Goal: Register for event/course

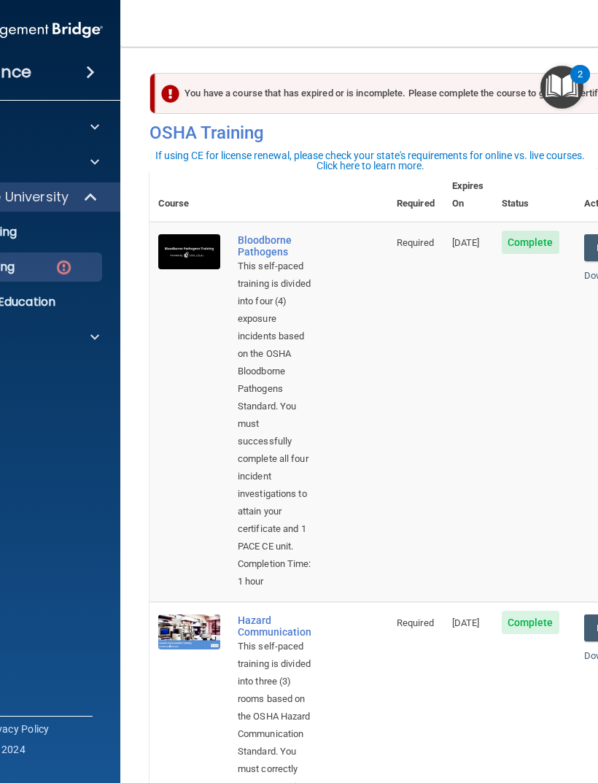
scroll to position [1, 0]
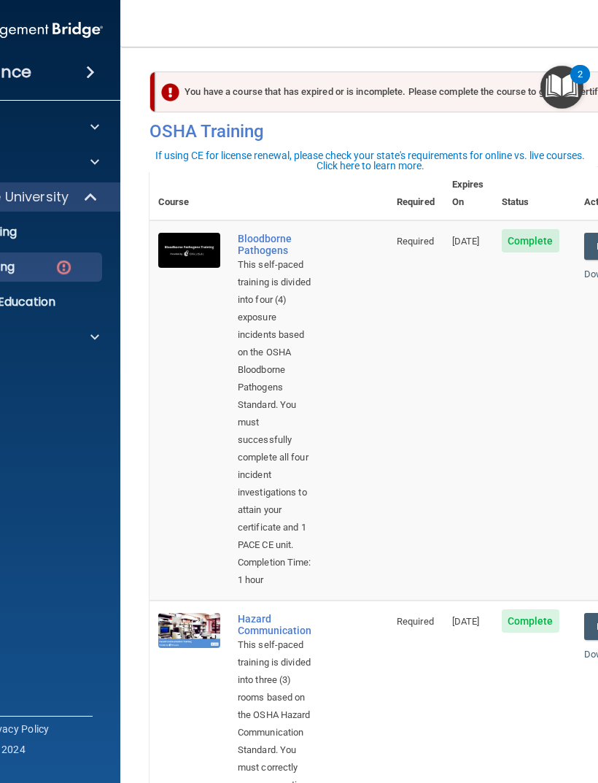
click at [86, 205] on span at bounding box center [92, 197] width 12 height 18
click at [90, 205] on span at bounding box center [94, 197] width 9 height 18
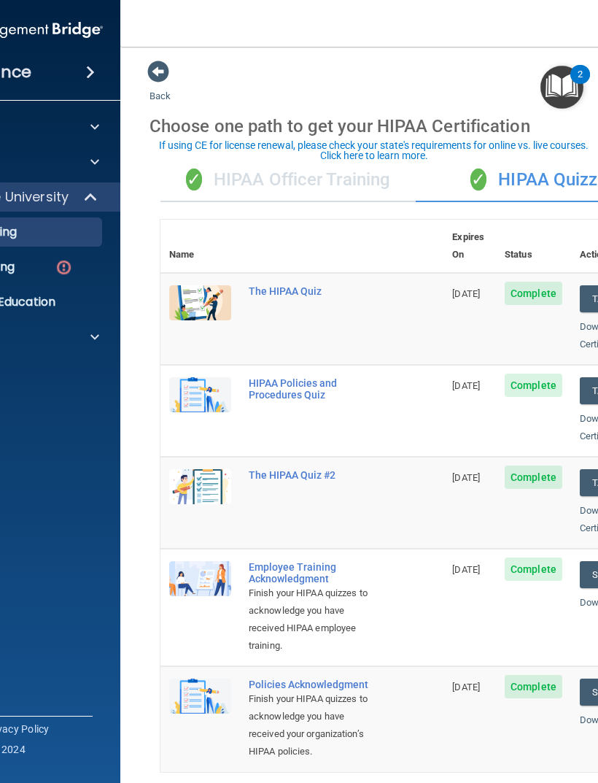
click at [368, 177] on div "✓ HIPAA Officer Training" at bounding box center [287, 180] width 255 height 44
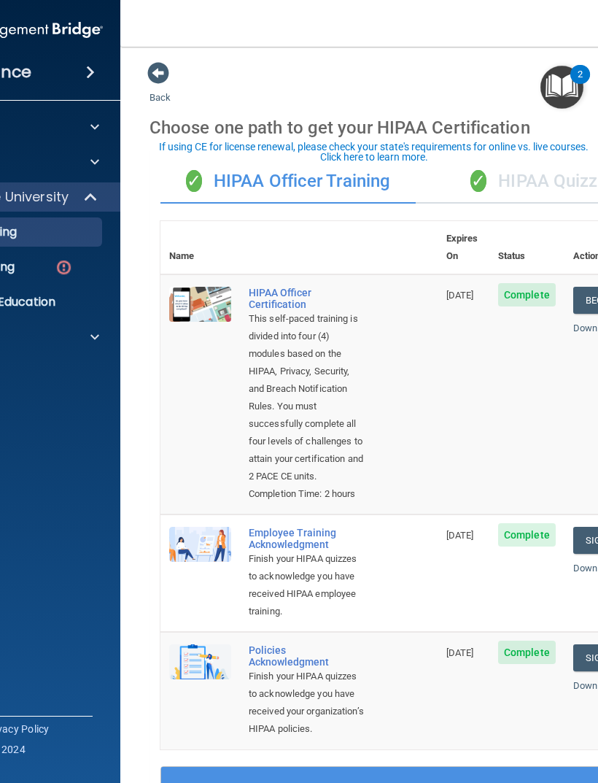
click at [149, 74] on span at bounding box center [158, 73] width 22 height 22
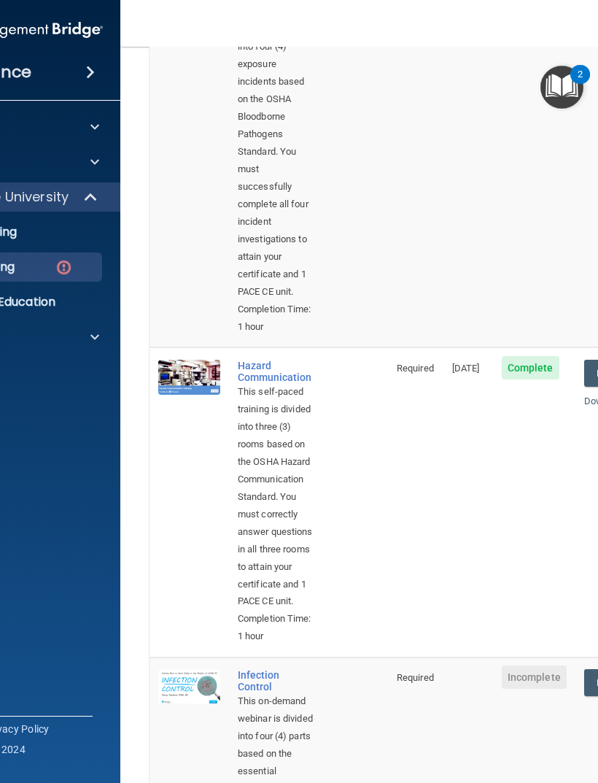
scroll to position [271, 0]
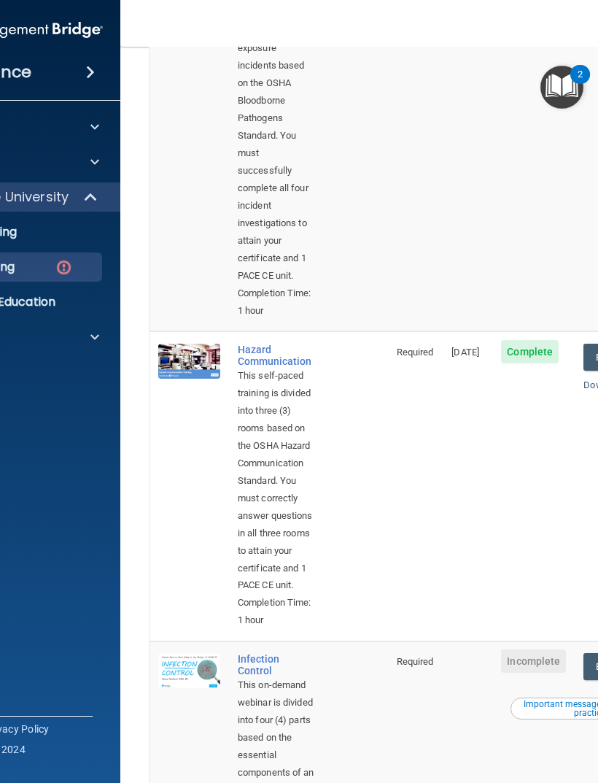
click at [294, 574] on div "This self-paced training is divided into three (3) rooms based on the OSHA Haza…" at bounding box center [276, 481] width 77 height 228
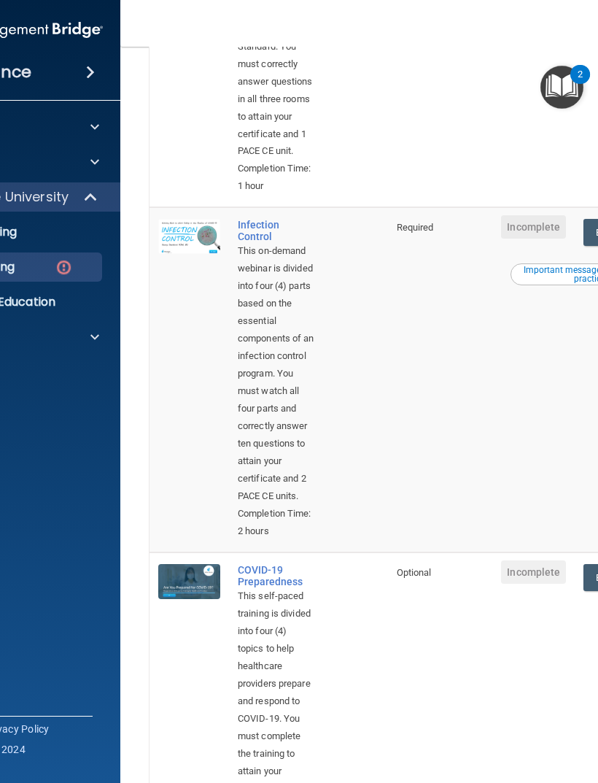
scroll to position [705, 0]
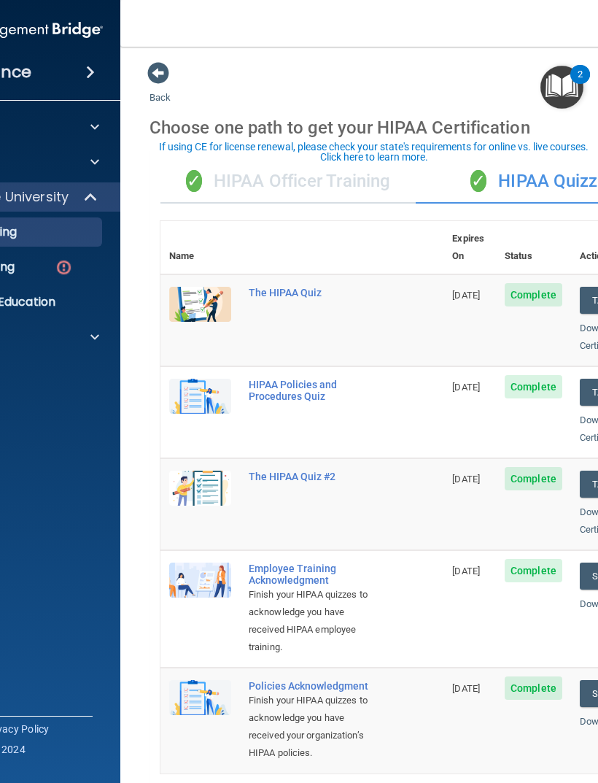
click at [322, 175] on div "✓ HIPAA Officer Training" at bounding box center [287, 182] width 255 height 44
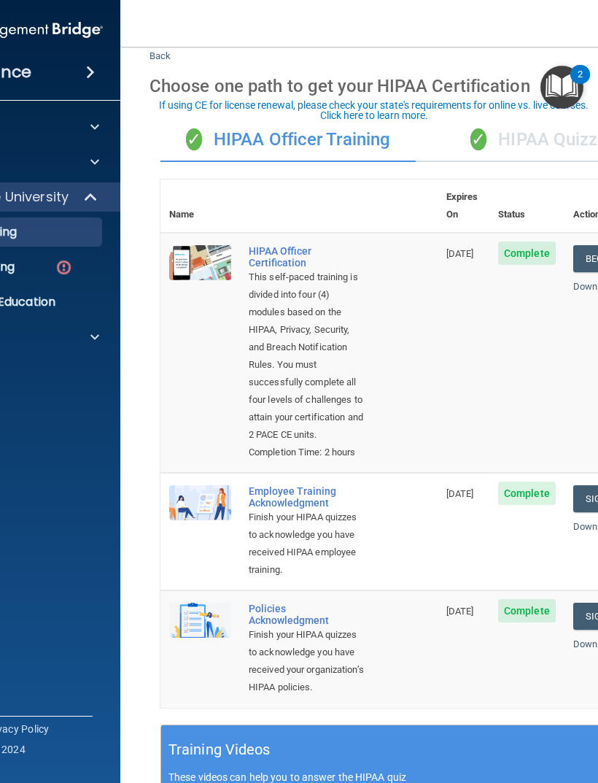
scroll to position [40, 0]
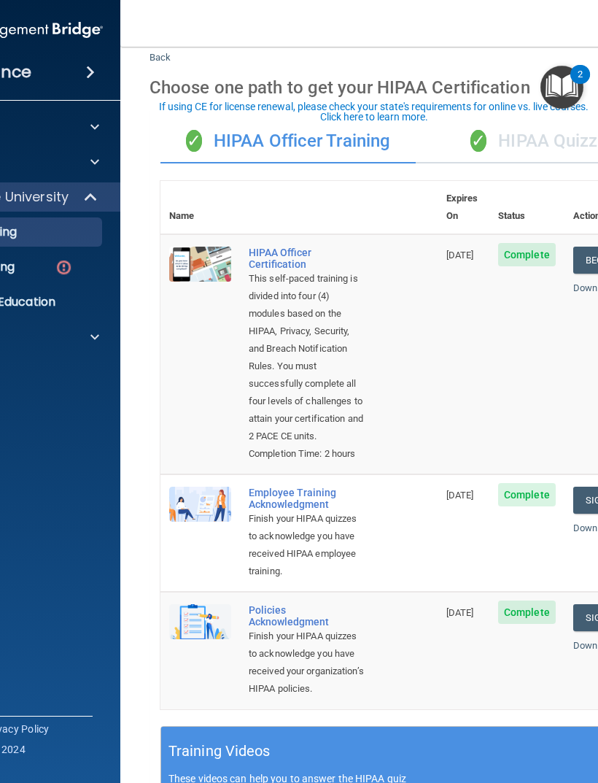
click at [71, 271] on img at bounding box center [64, 267] width 18 height 18
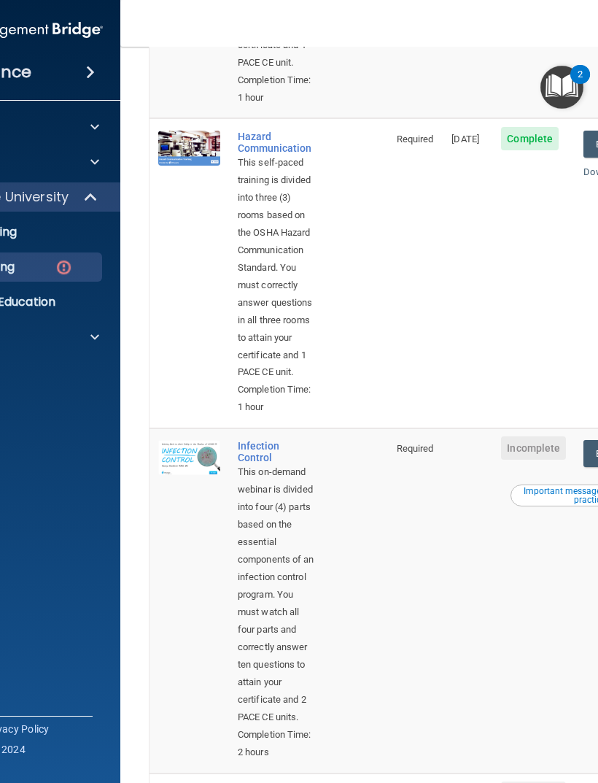
scroll to position [484, 0]
